Goal: Task Accomplishment & Management: Complete application form

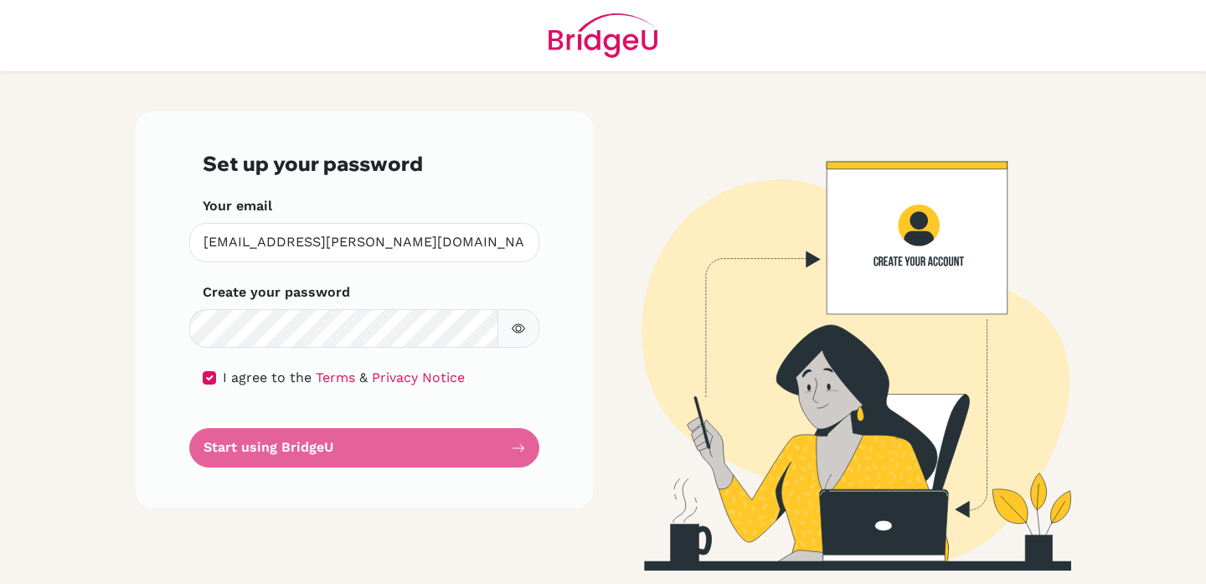
click at [522, 326] on icon "button" at bounding box center [518, 328] width 13 height 9
click at [520, 445] on form "Set up your password Your email [EMAIL_ADDRESS][PERSON_NAME][DOMAIN_NAME] Inval…" at bounding box center [364, 310] width 323 height 316
click at [366, 451] on form "Set up your password Your email [EMAIL_ADDRESS][PERSON_NAME][DOMAIN_NAME] Inval…" at bounding box center [364, 310] width 323 height 316
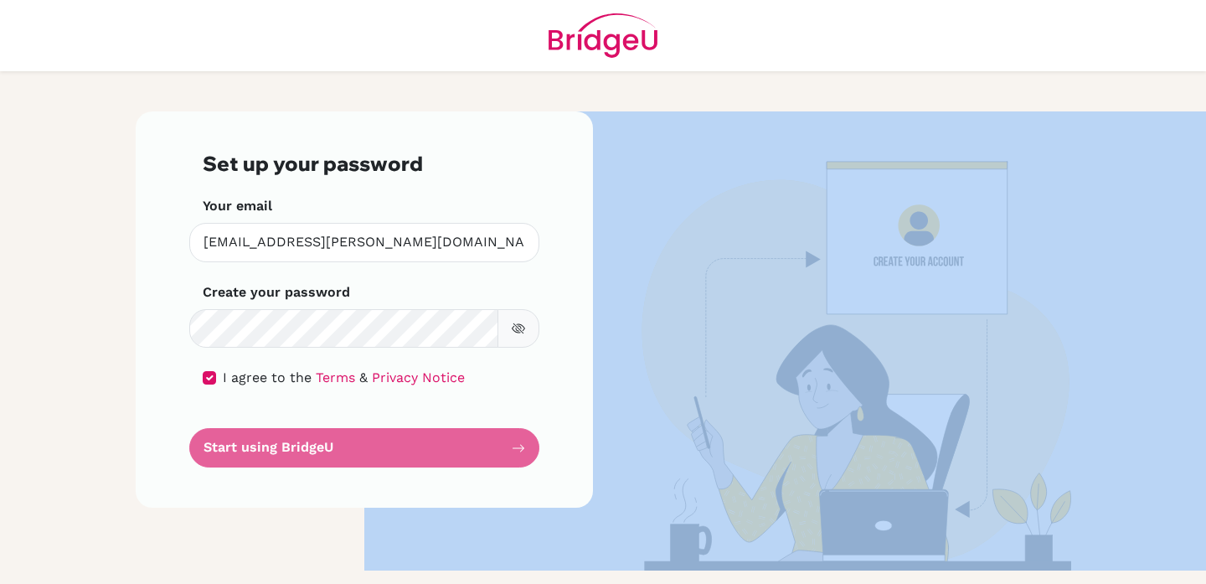
click at [366, 451] on form "Set up your password Your email [EMAIL_ADDRESS][PERSON_NAME][DOMAIN_NAME] Inval…" at bounding box center [364, 310] width 323 height 316
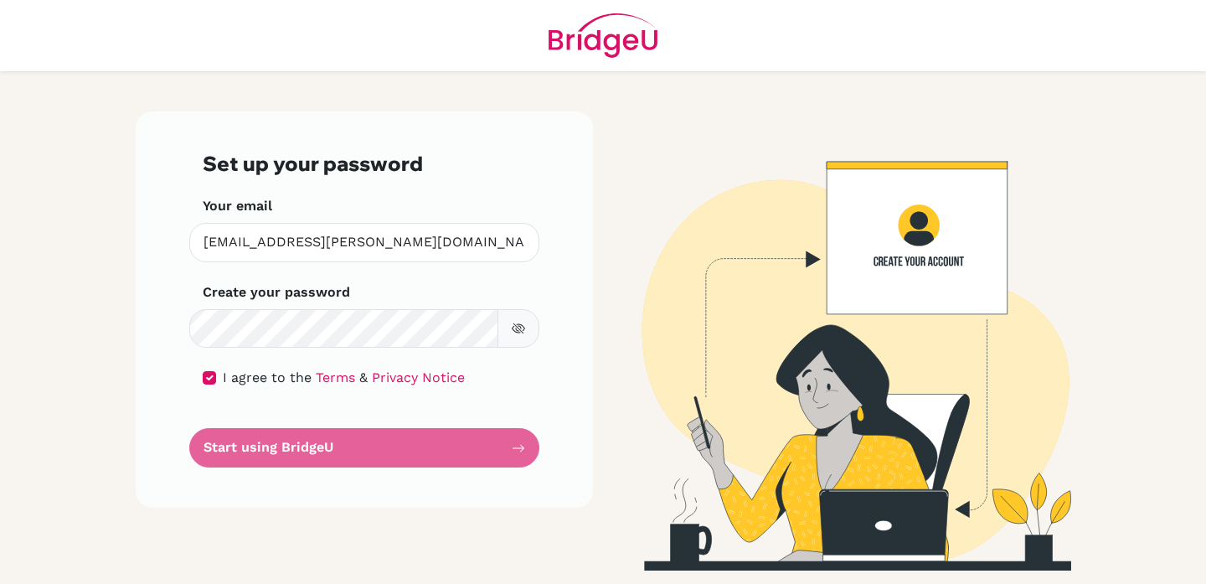
click at [191, 448] on div "Set up your password Your email [EMAIL_ADDRESS][PERSON_NAME][DOMAIN_NAME] Inval…" at bounding box center [364, 309] width 457 height 396
click at [215, 445] on form "Set up your password Your email [EMAIL_ADDRESS][PERSON_NAME][DOMAIN_NAME] Inval…" at bounding box center [364, 310] width 323 height 316
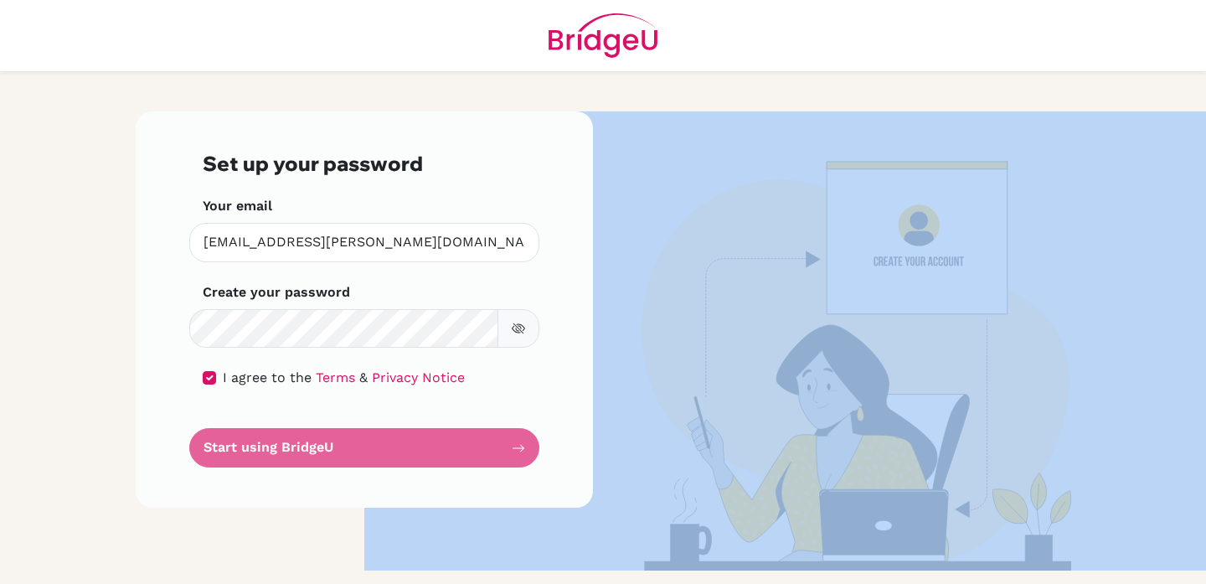
click at [215, 445] on form "Set up your password Your email [EMAIL_ADDRESS][PERSON_NAME][DOMAIN_NAME] Inval…" at bounding box center [364, 310] width 323 height 316
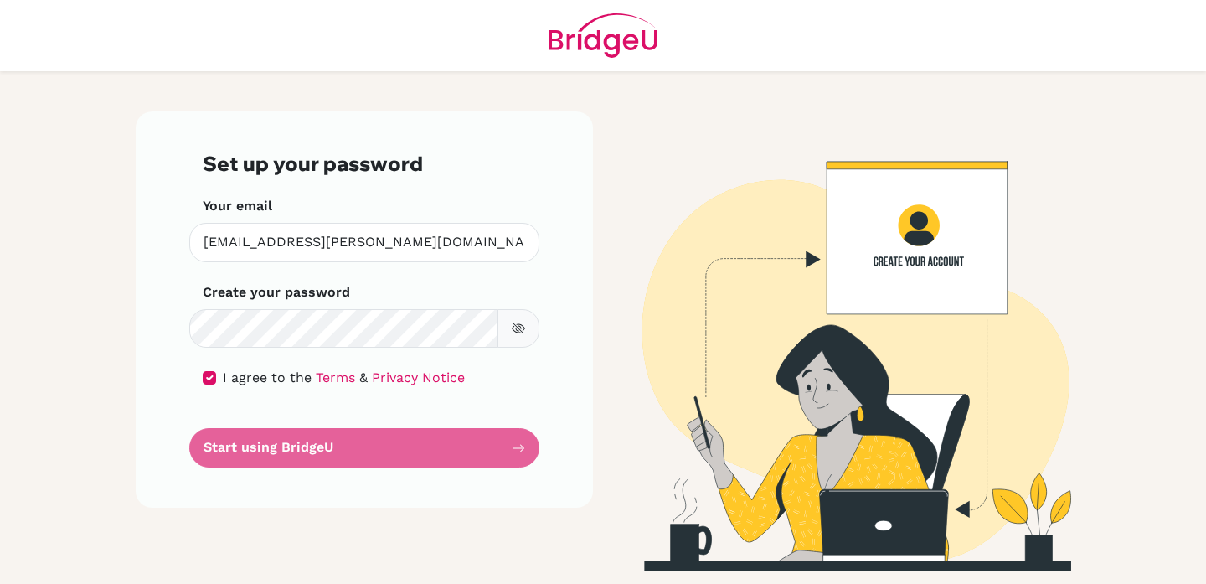
click at [272, 462] on form "Set up your password Your email [EMAIL_ADDRESS][PERSON_NAME][DOMAIN_NAME] Inval…" at bounding box center [364, 310] width 323 height 316
click at [296, 442] on form "Set up your password Your email [EMAIL_ADDRESS][PERSON_NAME][DOMAIN_NAME] Inval…" at bounding box center [364, 310] width 323 height 316
click at [328, 452] on form "Set up your password Your email [EMAIL_ADDRESS][PERSON_NAME][DOMAIN_NAME] Inval…" at bounding box center [364, 310] width 323 height 316
click at [146, 422] on div "Set up your password Your email [EMAIL_ADDRESS][PERSON_NAME][DOMAIN_NAME] Inval…" at bounding box center [364, 309] width 457 height 396
click at [204, 436] on form "Set up your password Your email [EMAIL_ADDRESS][PERSON_NAME][DOMAIN_NAME] Inval…" at bounding box center [364, 310] width 323 height 316
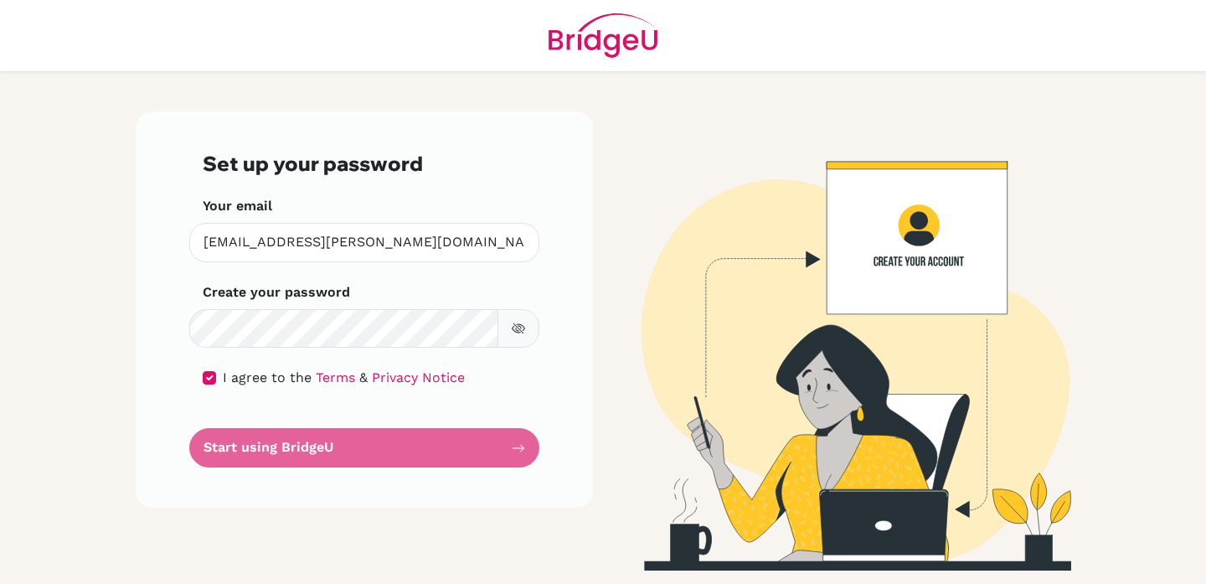
click at [518, 446] on form "Set up your password Your email [EMAIL_ADDRESS][PERSON_NAME][DOMAIN_NAME] Inval…" at bounding box center [364, 310] width 323 height 316
click at [338, 437] on form "Set up your password Your email [EMAIL_ADDRESS][PERSON_NAME][DOMAIN_NAME] Inval…" at bounding box center [364, 310] width 323 height 316
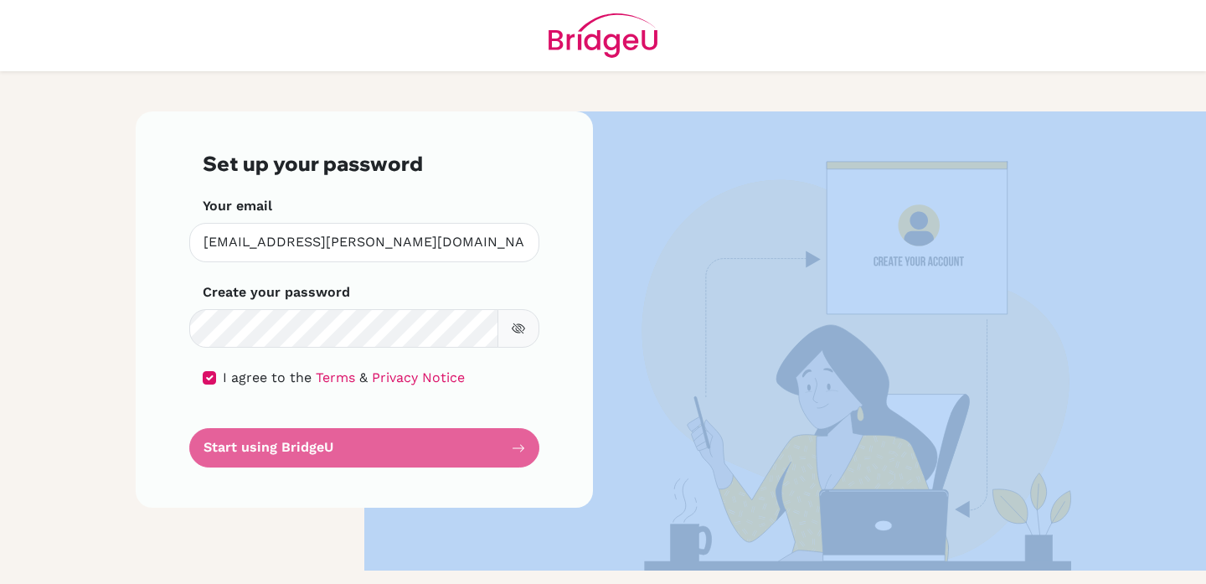
click at [338, 437] on form "Set up your password Your email [EMAIL_ADDRESS][PERSON_NAME][DOMAIN_NAME] Inval…" at bounding box center [364, 310] width 323 height 316
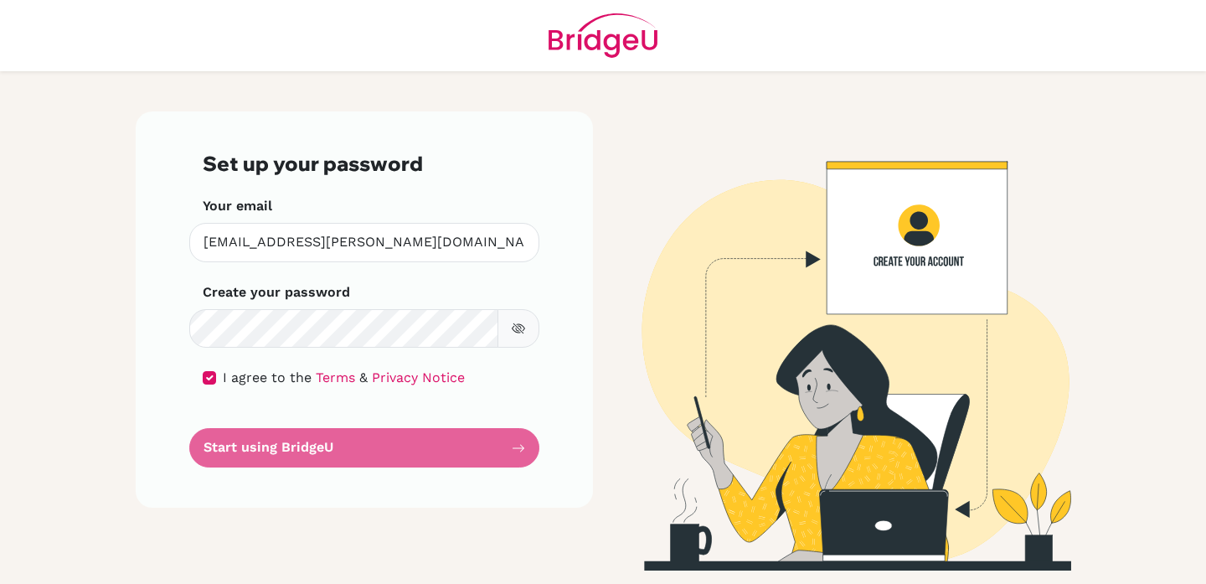
click at [299, 445] on form "Set up your password Your email [EMAIL_ADDRESS][PERSON_NAME][DOMAIN_NAME] Inval…" at bounding box center [364, 310] width 323 height 316
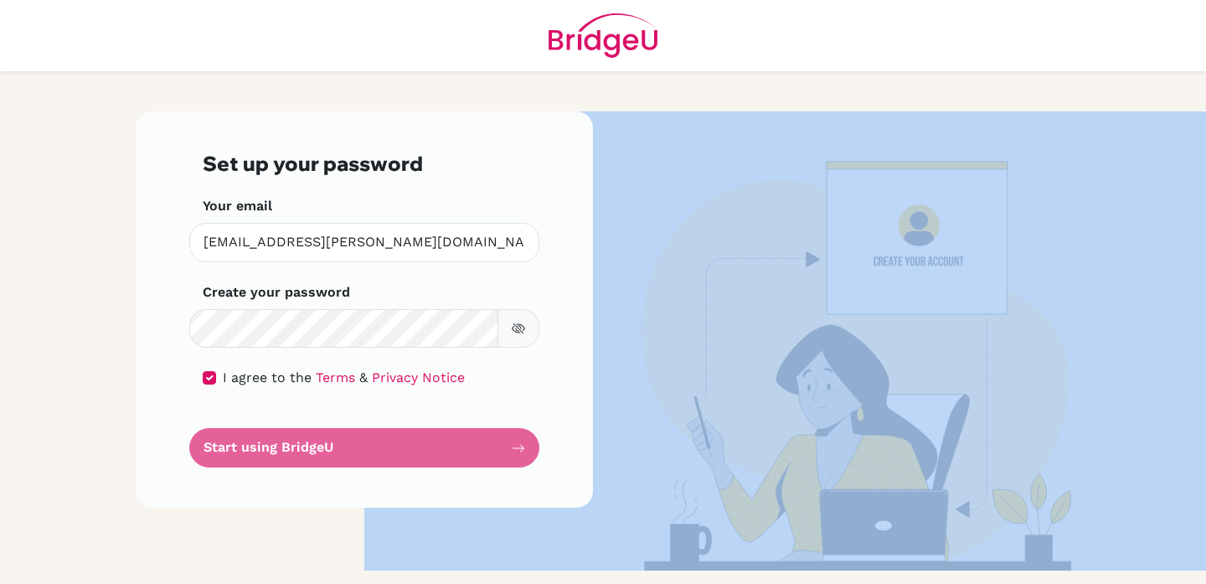
click at [298, 445] on form "Set up your password Your email [EMAIL_ADDRESS][PERSON_NAME][DOMAIN_NAME] Inval…" at bounding box center [364, 310] width 323 height 316
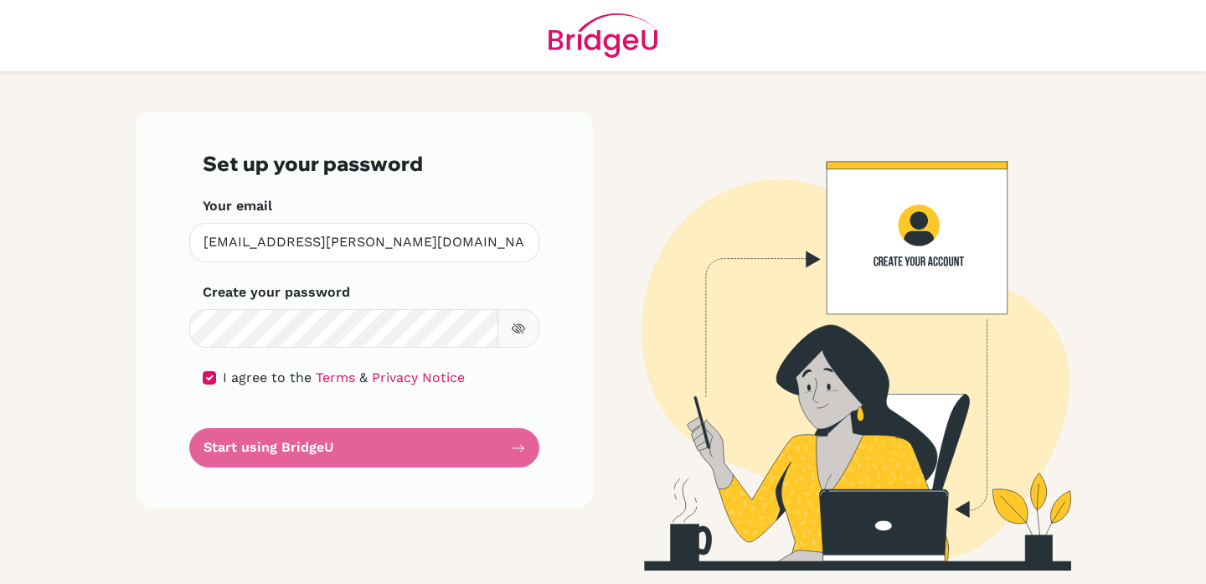
click at [570, 444] on div "Set up your password Your email [EMAIL_ADDRESS][PERSON_NAME][DOMAIN_NAME] Inval…" at bounding box center [364, 309] width 457 height 396
click at [530, 444] on div "Set up your password Your email [EMAIL_ADDRESS][PERSON_NAME][DOMAIN_NAME] Inval…" at bounding box center [364, 309] width 457 height 396
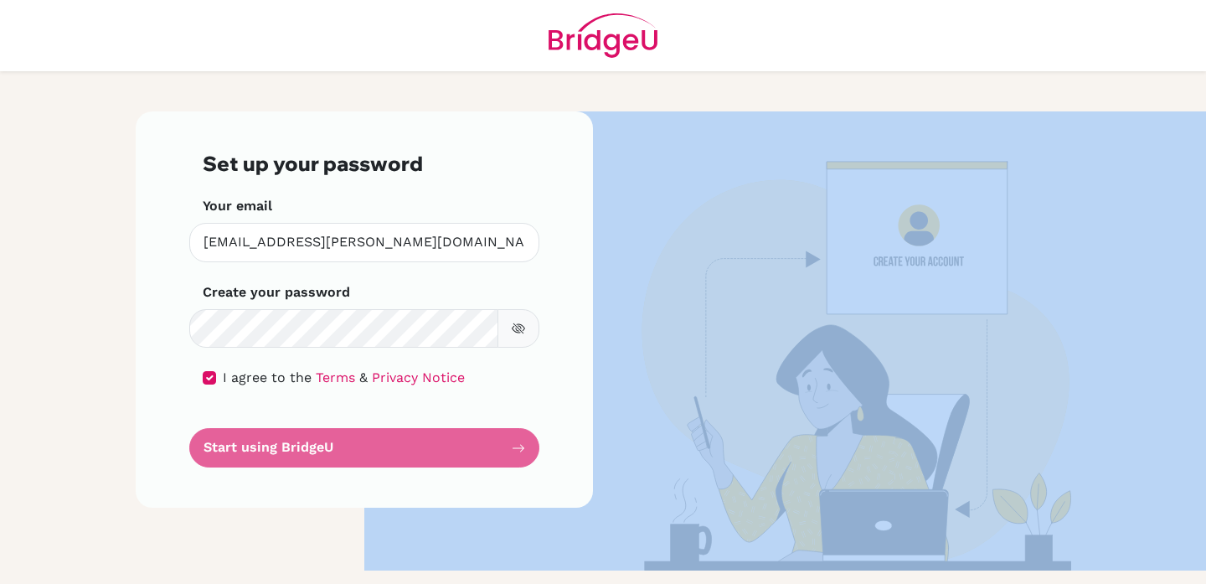
click at [529, 444] on div "Set up your password Your email [EMAIL_ADDRESS][PERSON_NAME][DOMAIN_NAME] Inval…" at bounding box center [364, 309] width 457 height 396
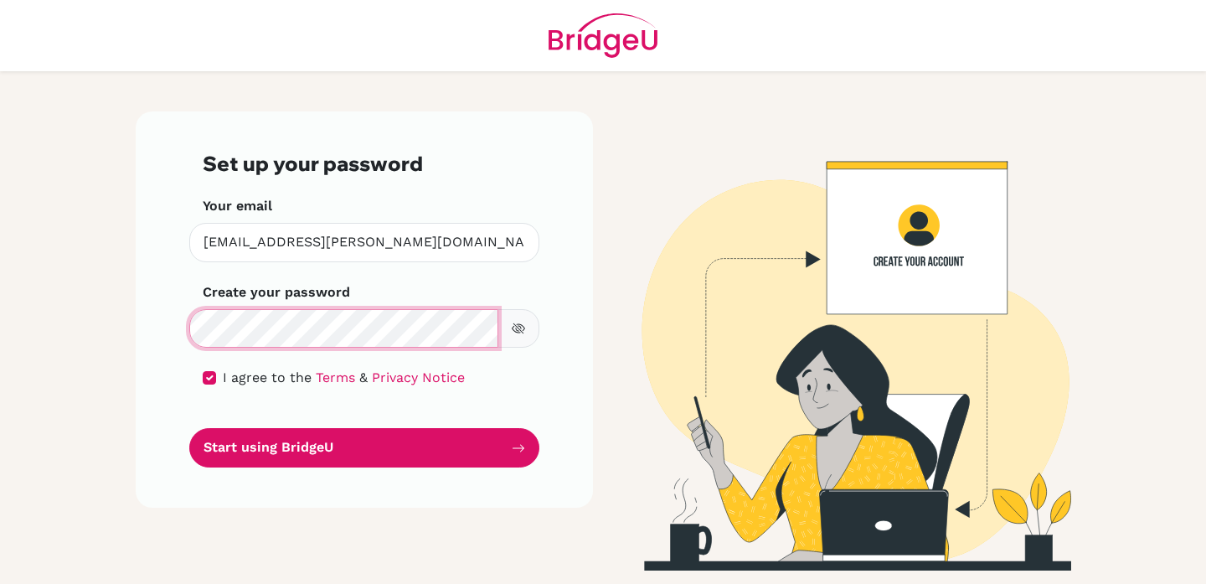
click at [189, 428] on button "Start using BridgeU" at bounding box center [364, 447] width 350 height 39
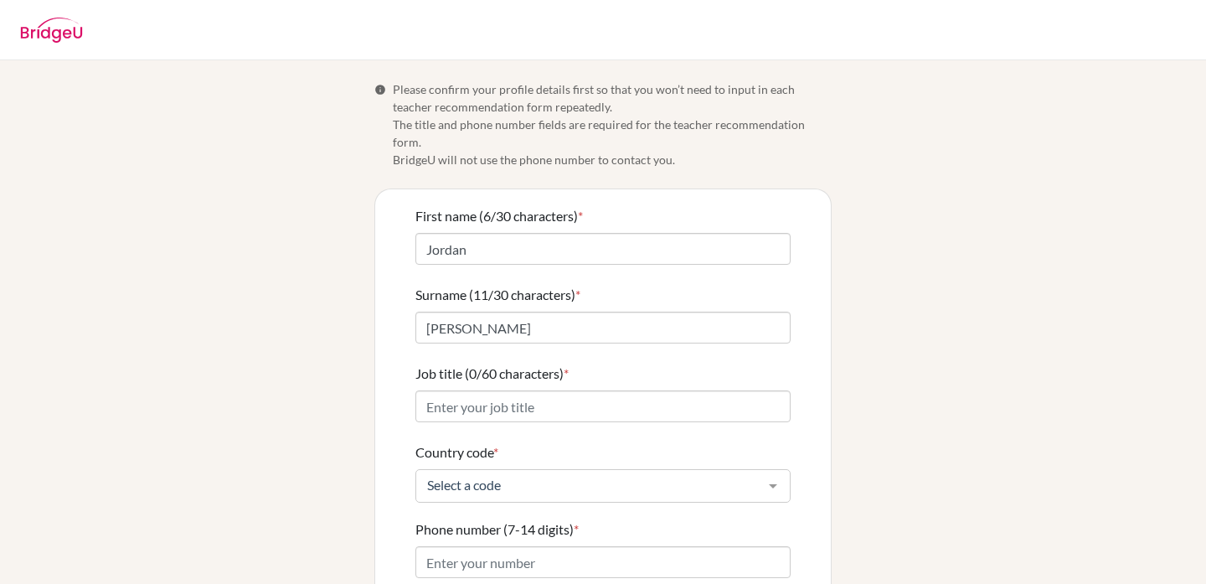
click at [166, 31] on nav at bounding box center [603, 30] width 1206 height 25
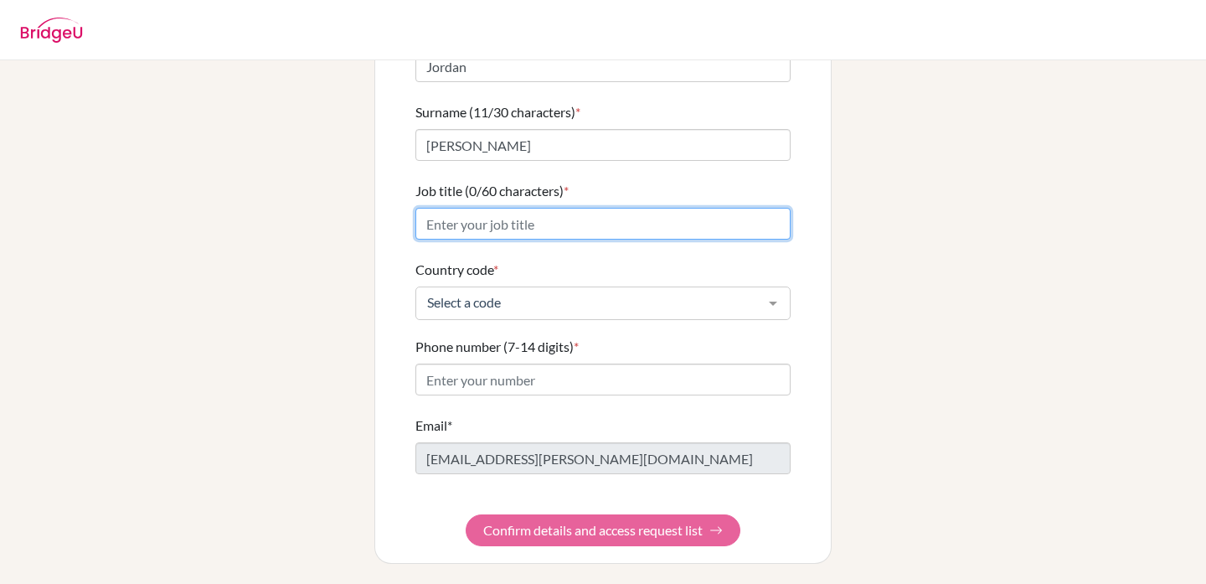
click at [476, 209] on input "Job title (0/60 characters) *" at bounding box center [602, 224] width 375 height 32
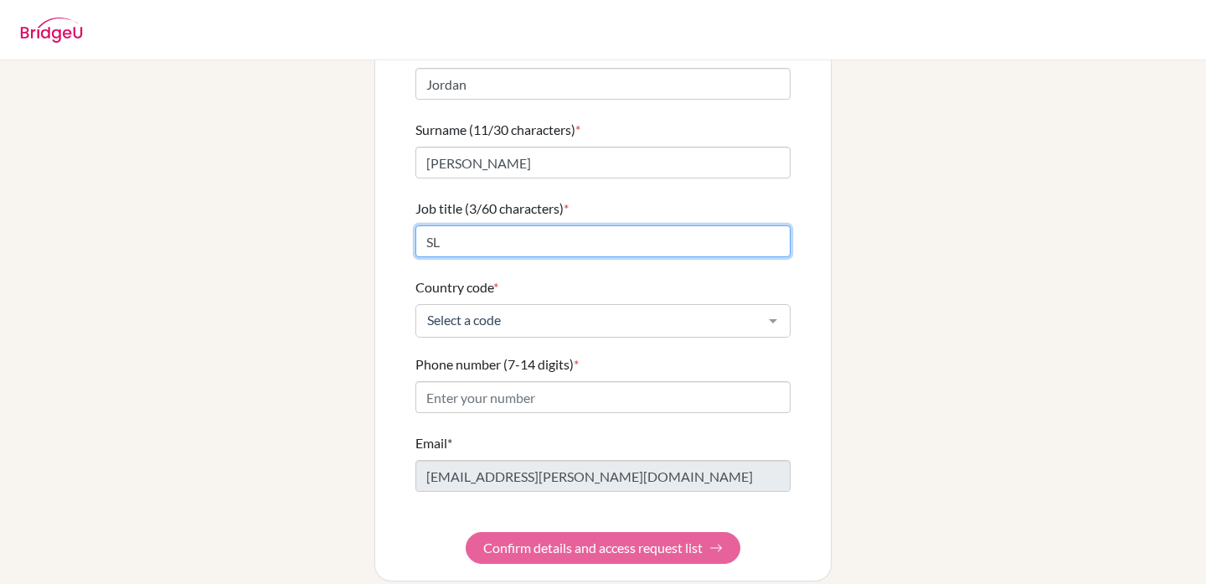
type input "S"
type input "Head of Faculty"
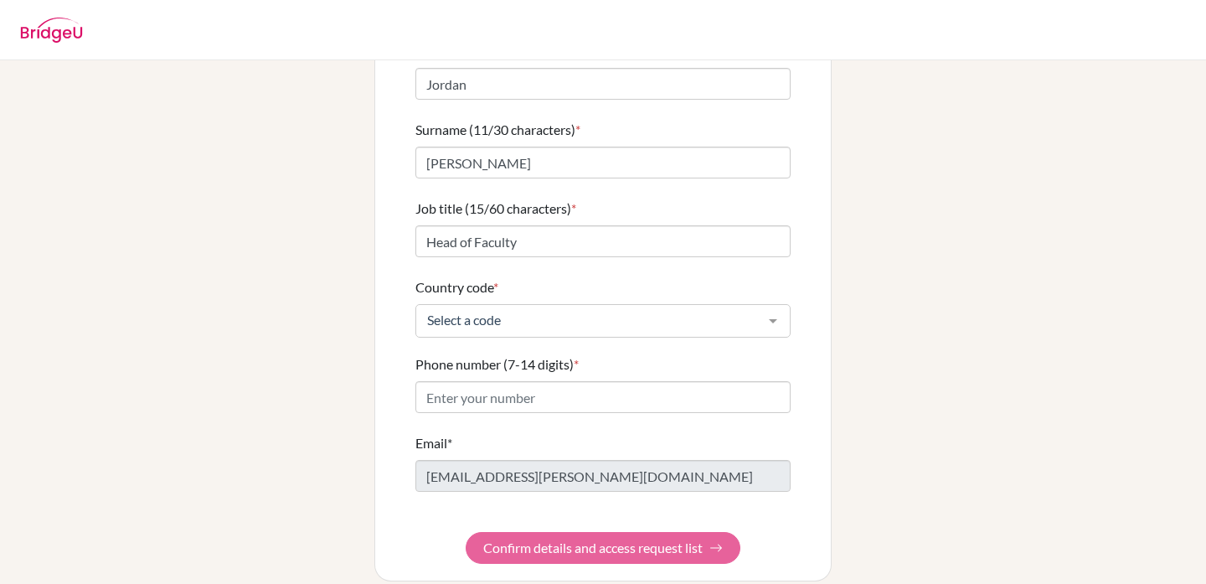
click at [531, 322] on form "First name (6/30 characters) * Jordan Surname (11/30 characters) * McGillivary …" at bounding box center [602, 302] width 375 height 523
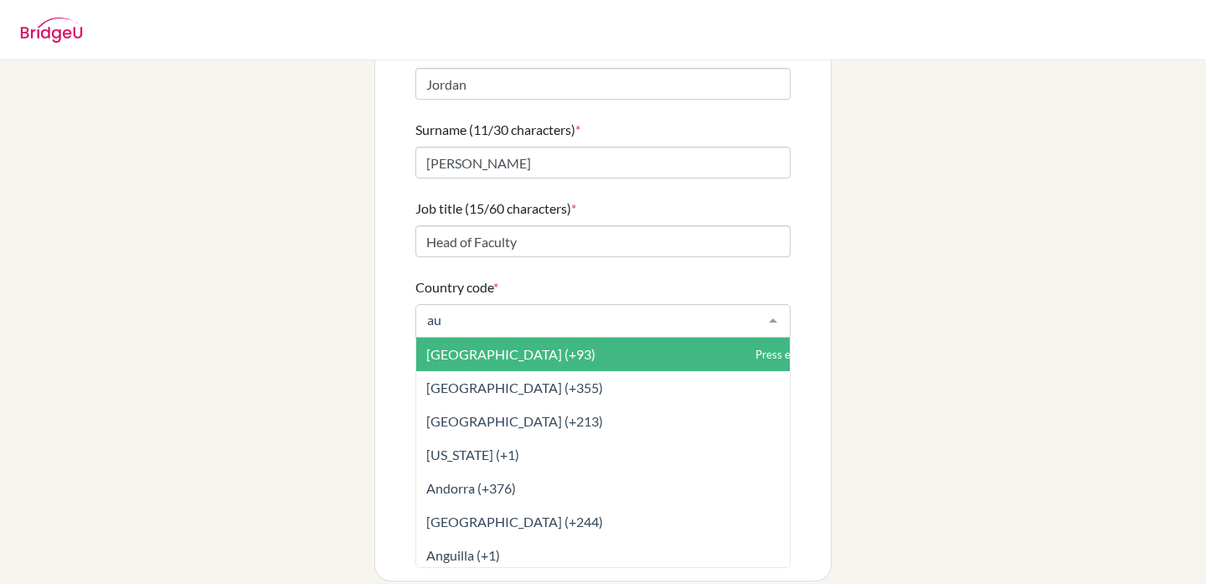
type input "aus"
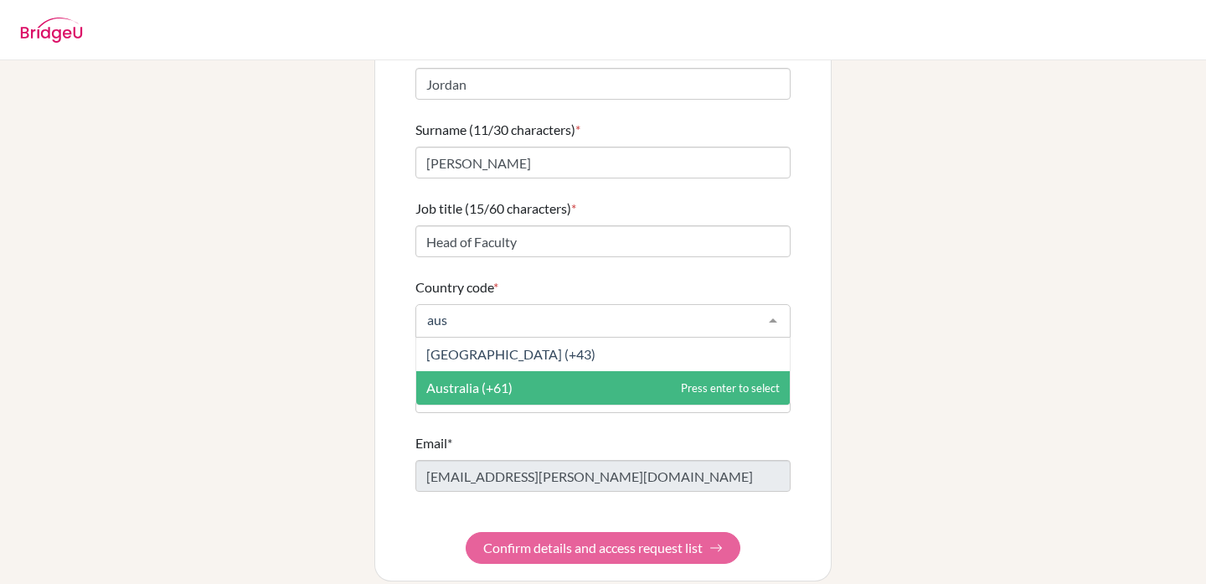
click at [527, 371] on span "Australia (+61)" at bounding box center [603, 388] width 374 height 34
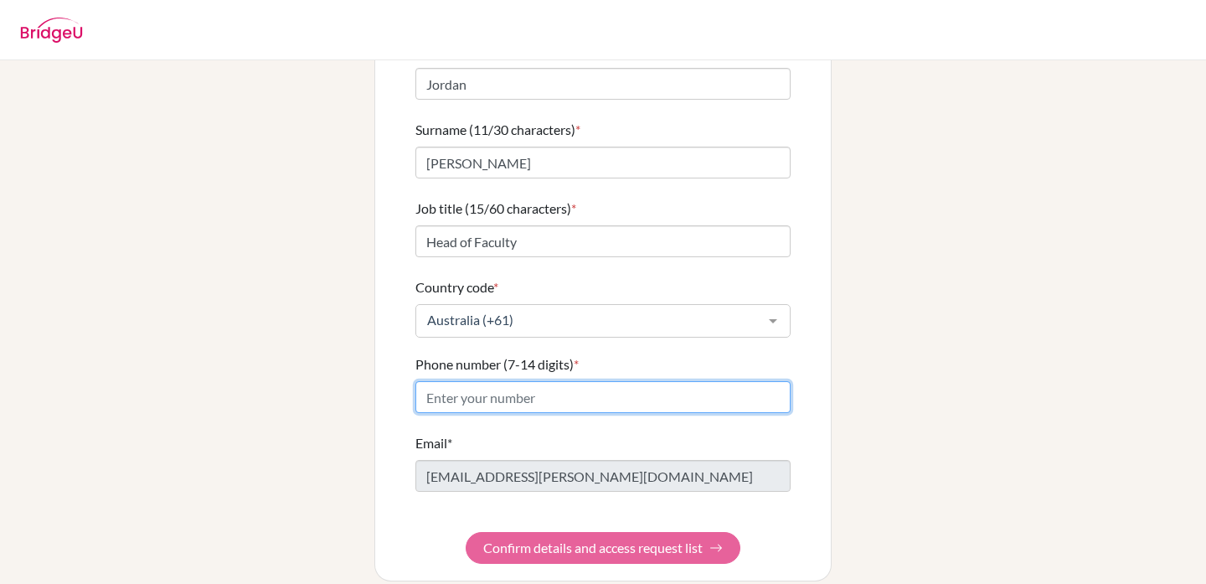
click at [518, 381] on input "Phone number (7-14 digits) *" at bounding box center [602, 397] width 375 height 32
type input "0405631483"
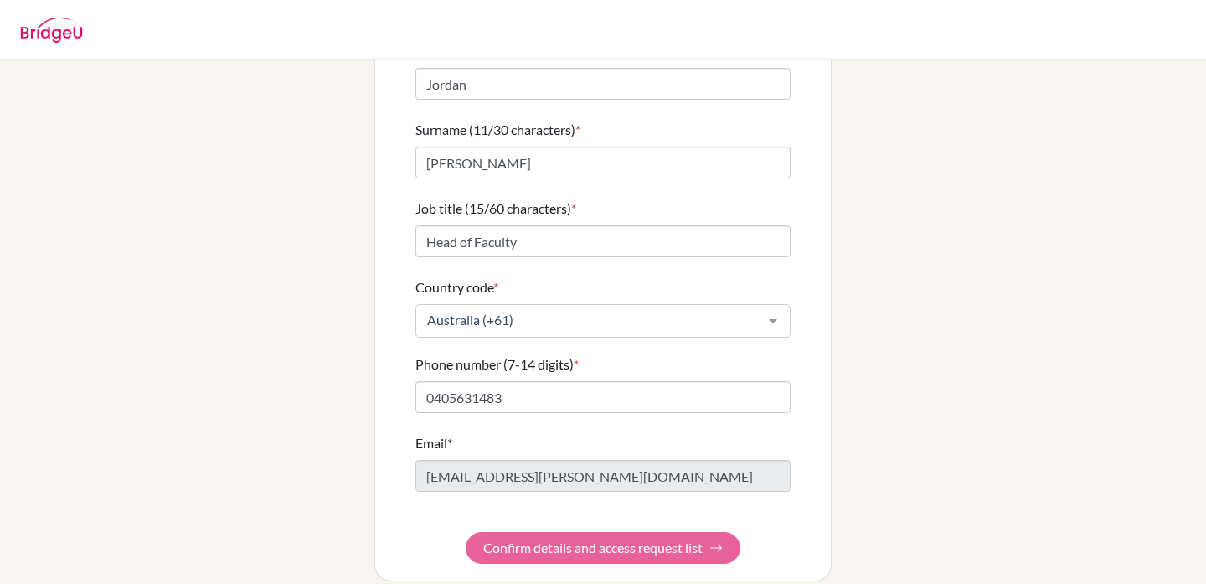
type input "0405631483"
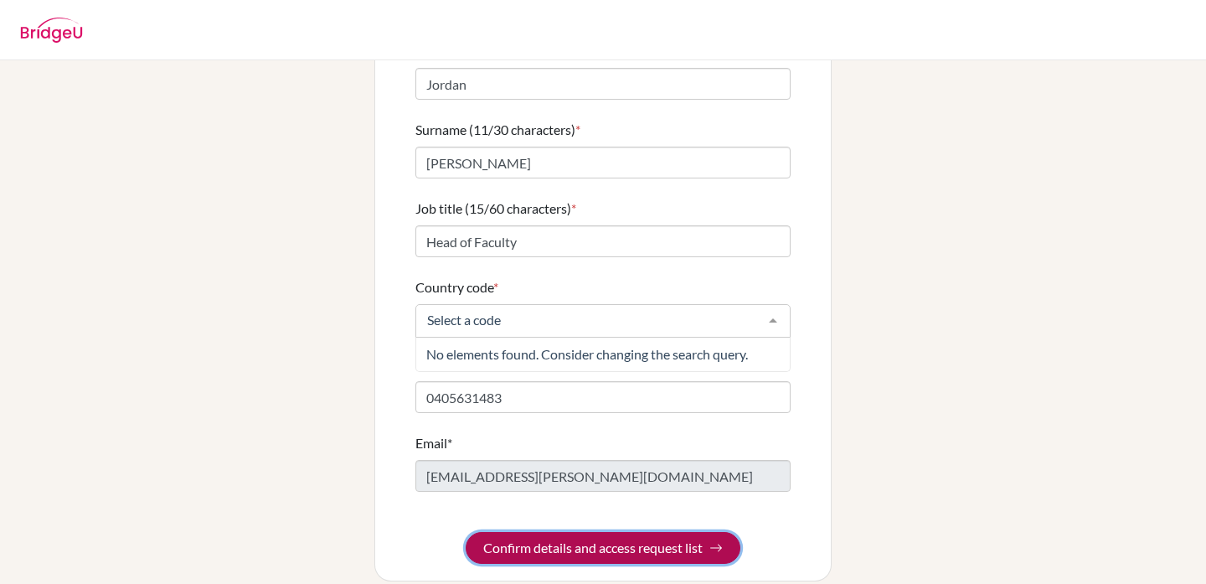
click at [616, 528] on form "First name (6/30 characters) * Jordan Surname (11/30 characters) * McGillivary …" at bounding box center [602, 302] width 375 height 523
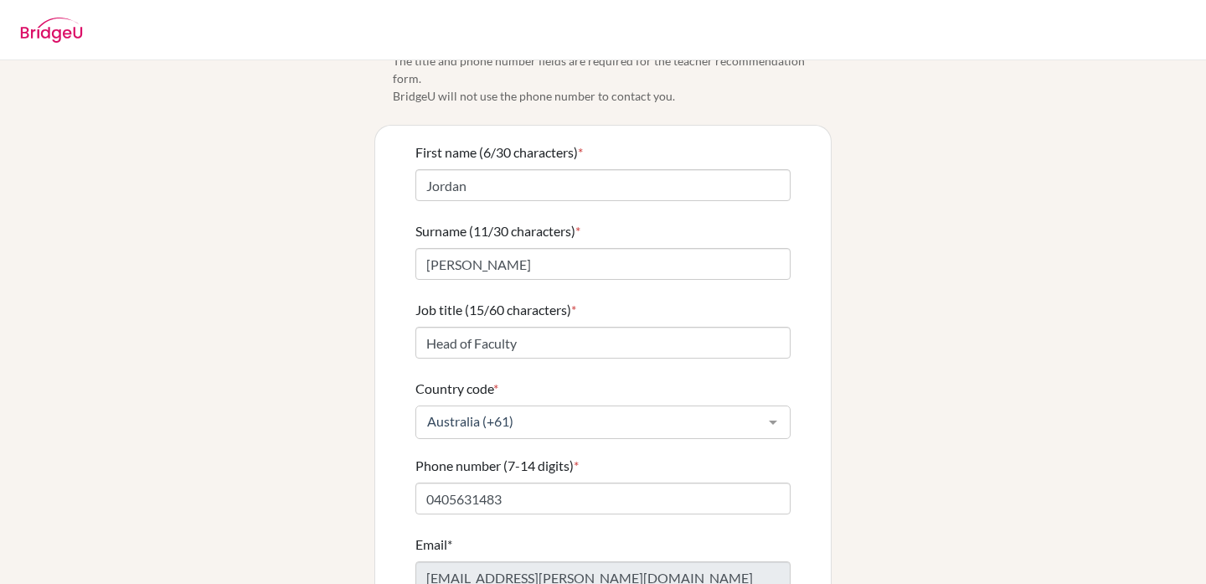
scroll to position [63, 0]
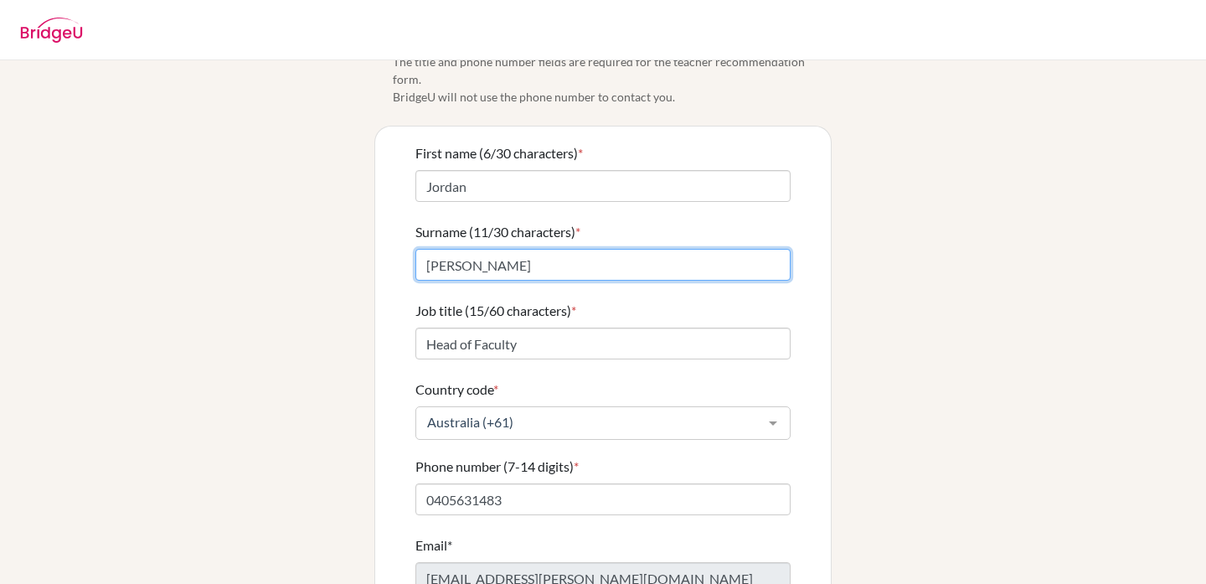
click at [476, 249] on input "McGillivary" at bounding box center [602, 265] width 375 height 32
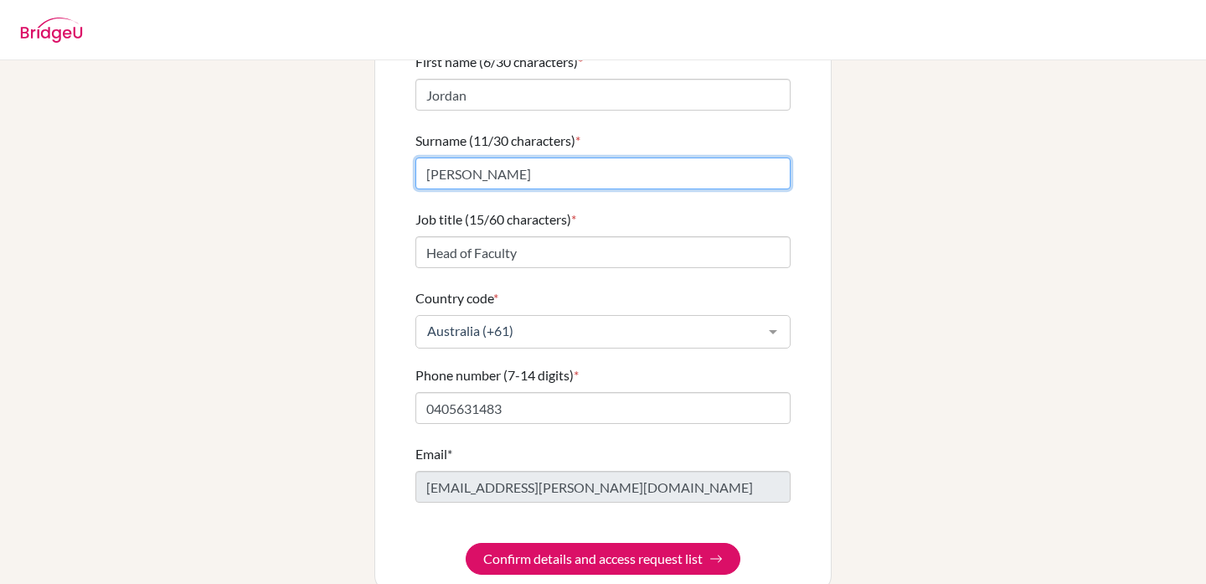
scroll to position [165, 0]
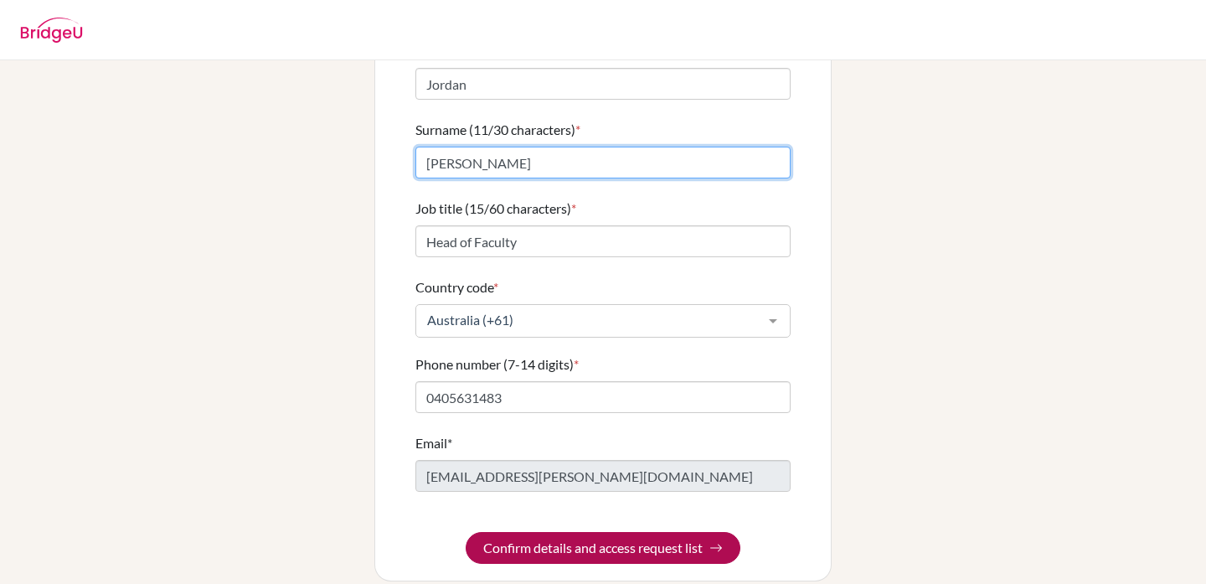
type input "McGillivray"
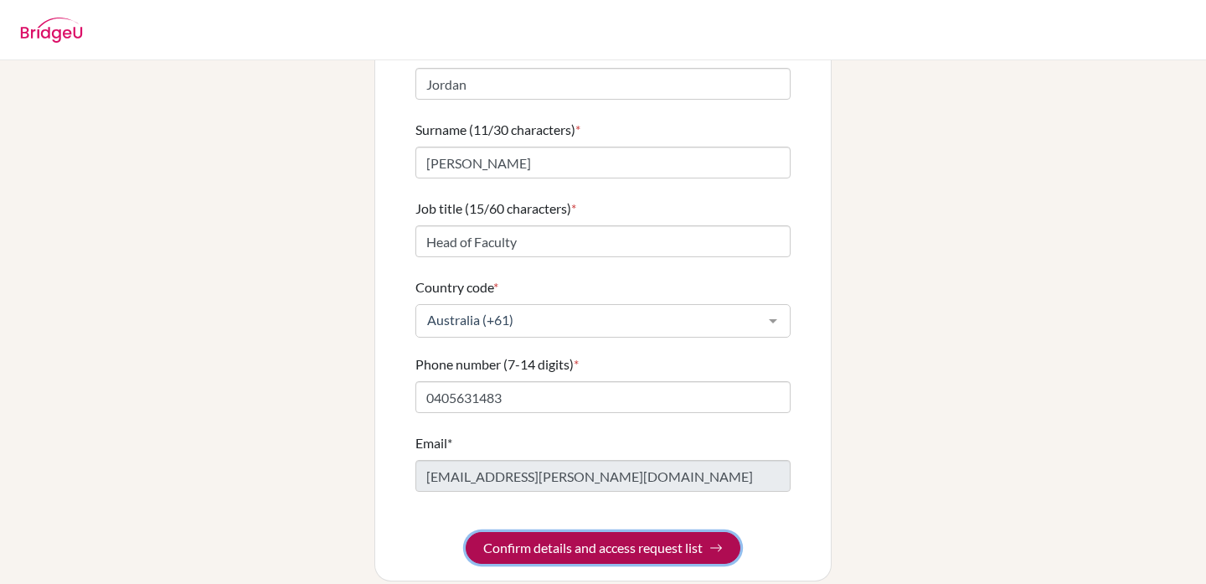
click at [575, 532] on button "Confirm details and access request list" at bounding box center [603, 548] width 275 height 32
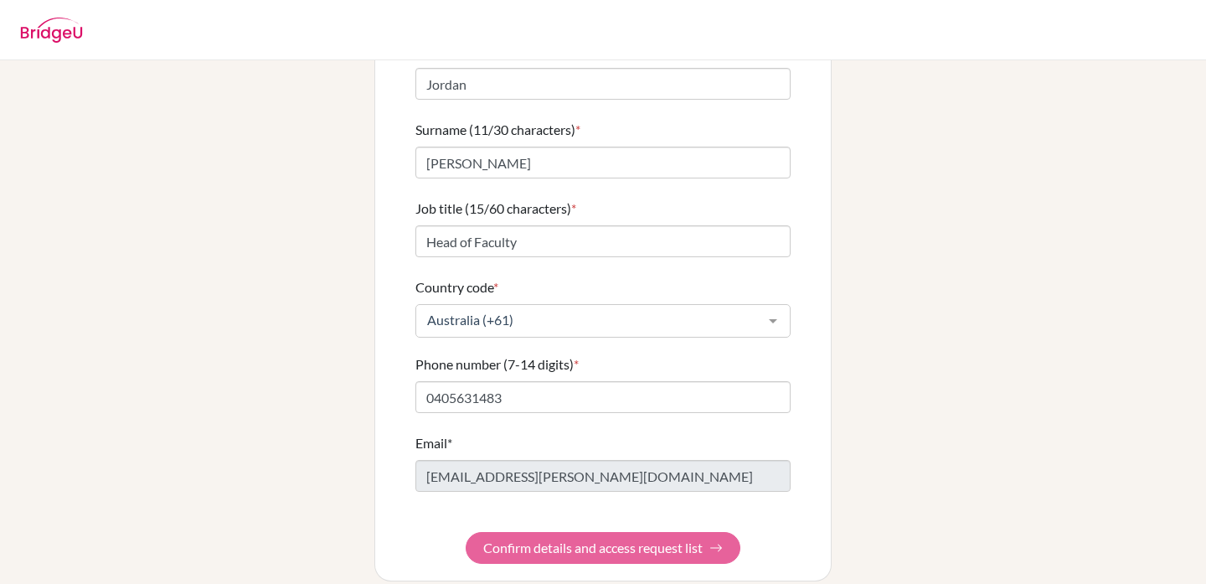
scroll to position [0, 0]
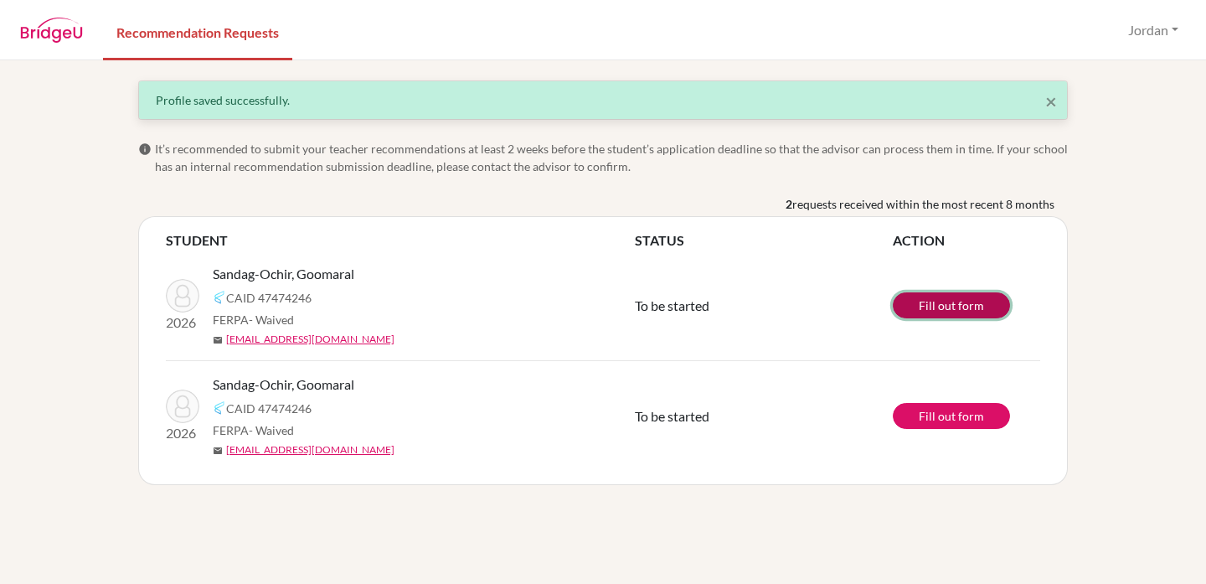
click at [926, 296] on link "Fill out form" at bounding box center [951, 305] width 117 height 26
